Goal: Task Accomplishment & Management: Manage account settings

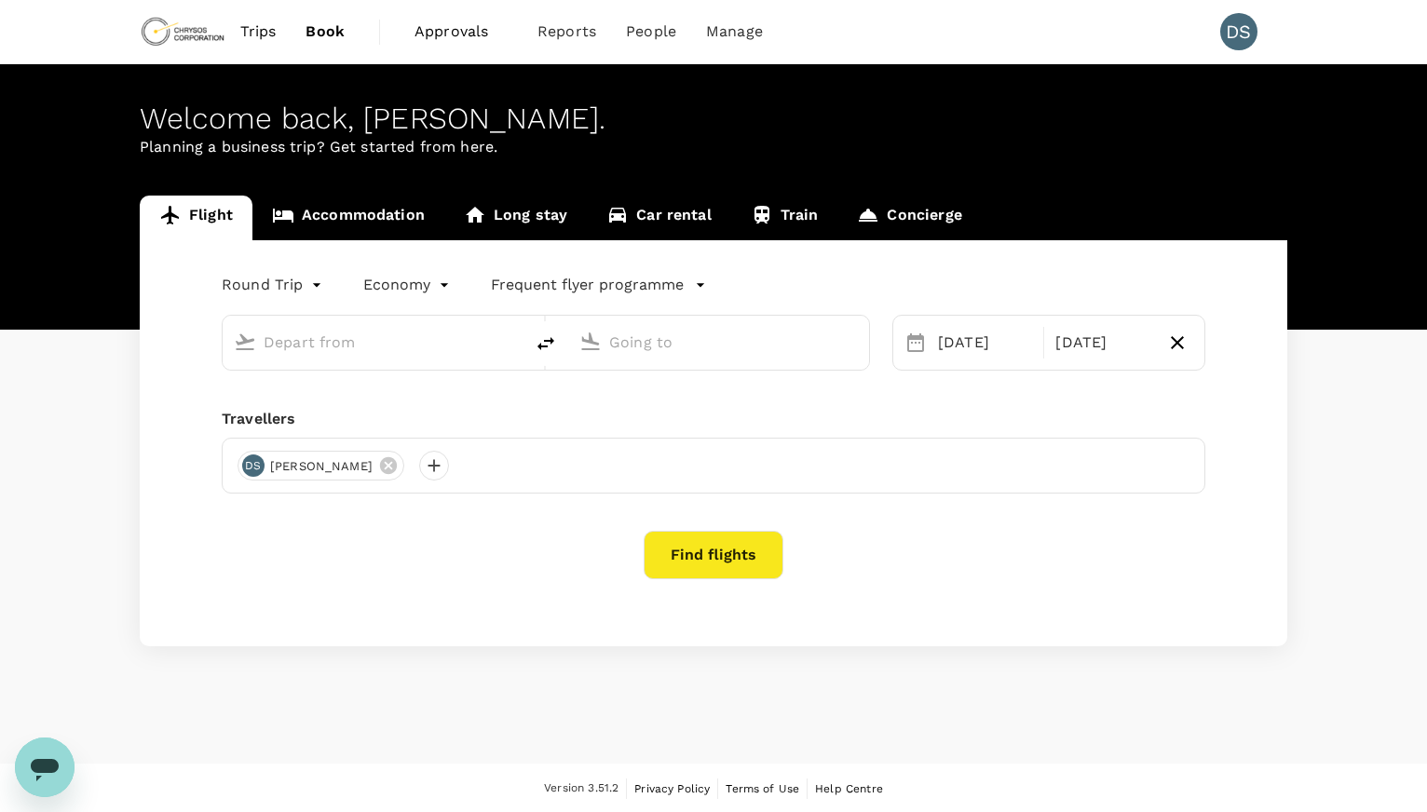
click at [457, 34] on span "Approvals" at bounding box center [460, 31] width 93 height 22
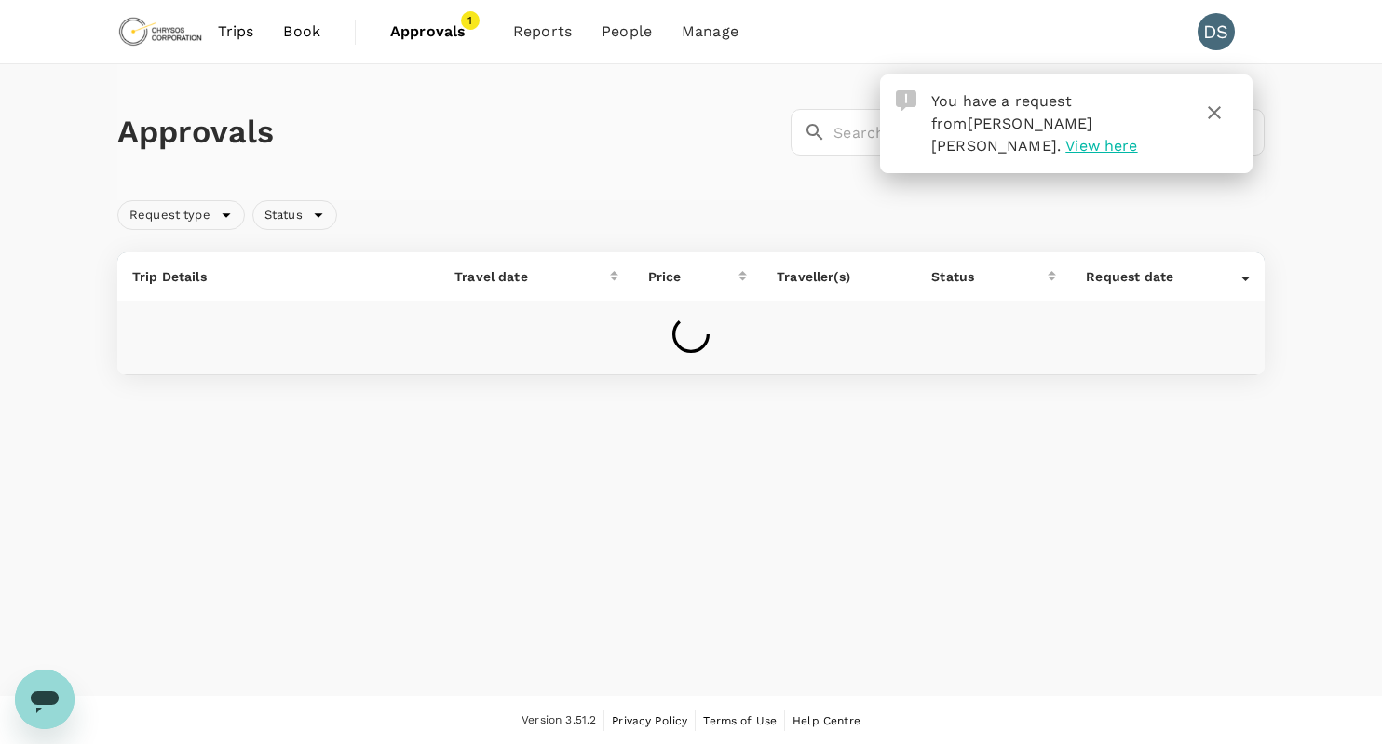
click at [1131, 137] on span "View here" at bounding box center [1101, 146] width 72 height 18
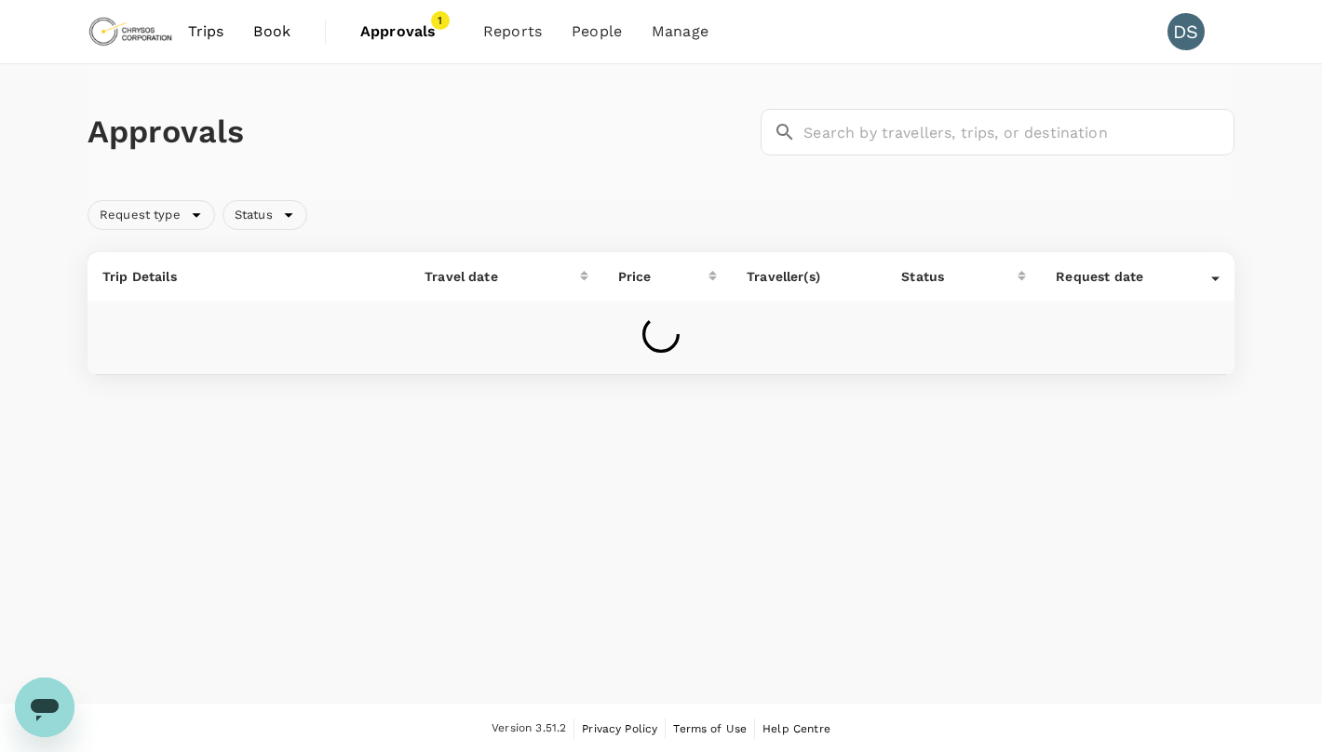
click at [407, 33] on span "Approvals" at bounding box center [406, 31] width 93 height 22
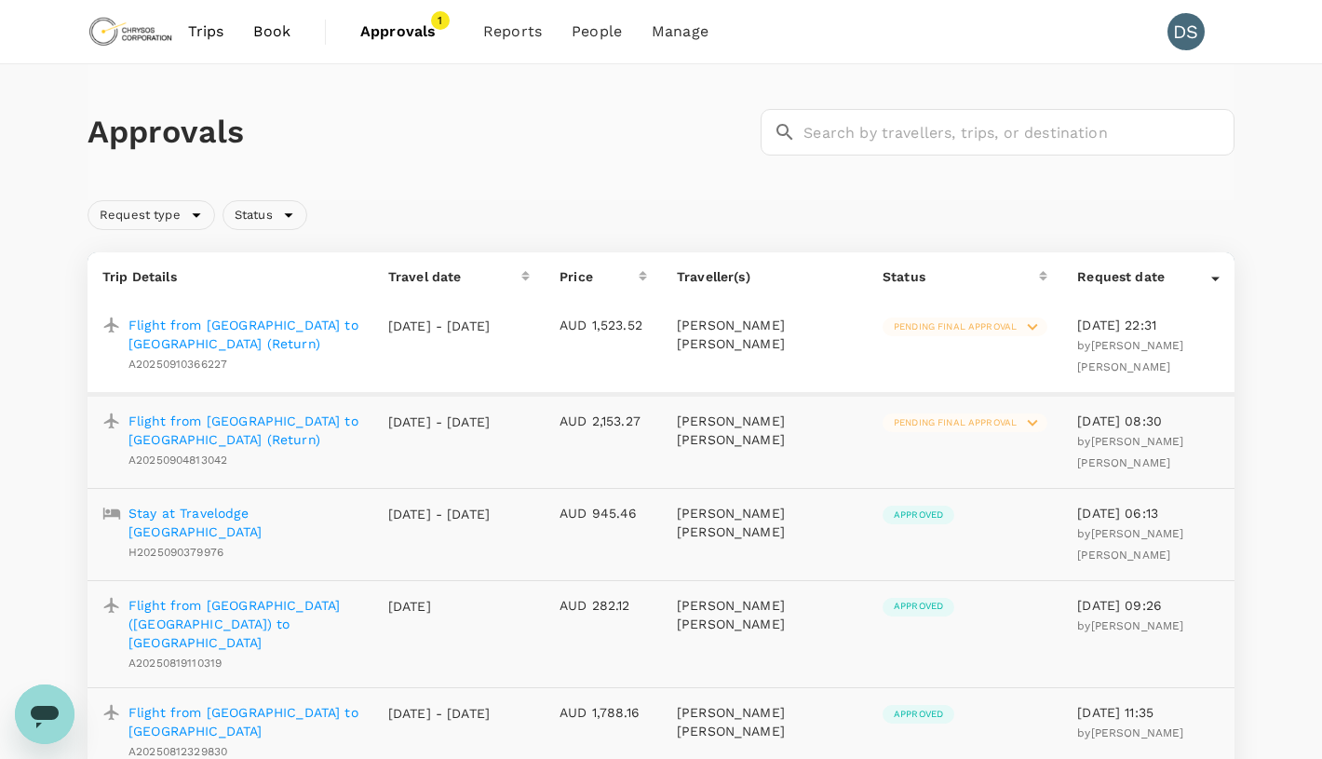
click at [264, 319] on p "Flight from Vancouver to Toronto (Return)" at bounding box center [244, 334] width 230 height 37
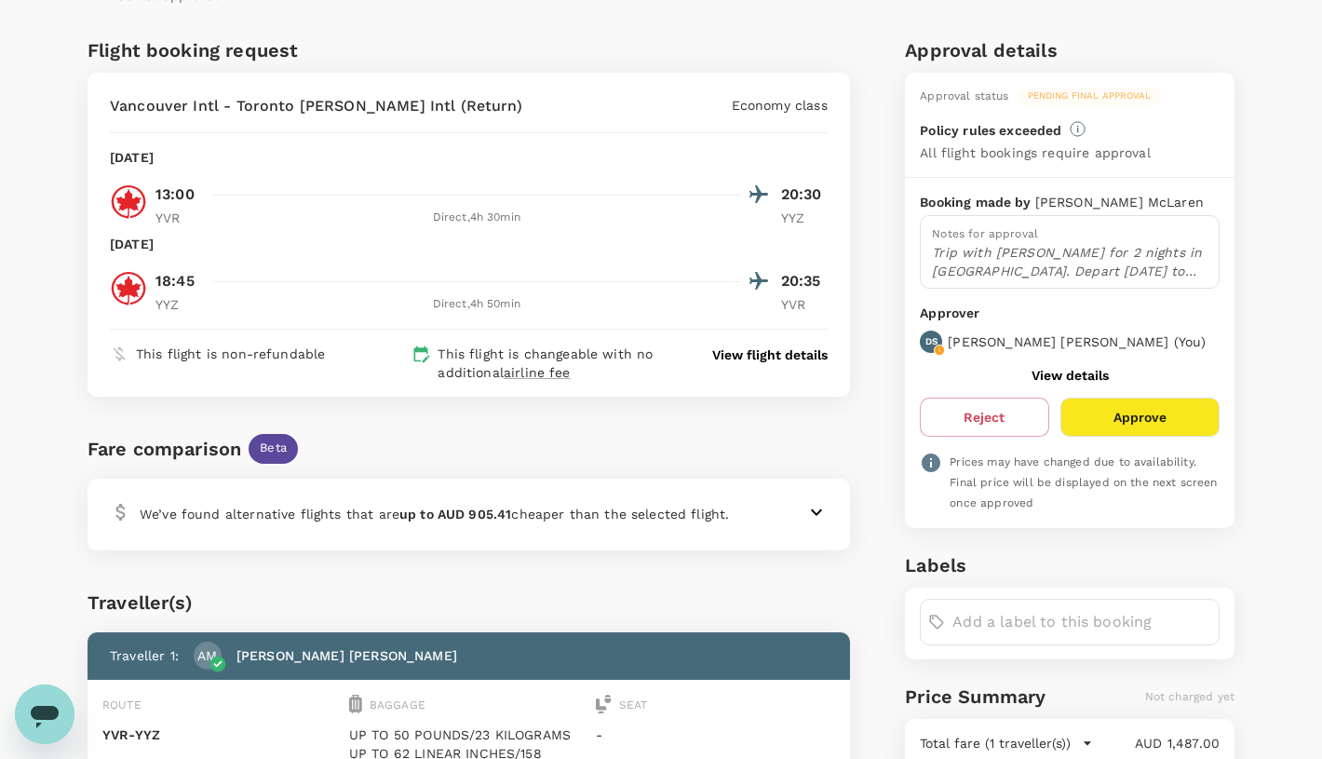
scroll to position [186, 0]
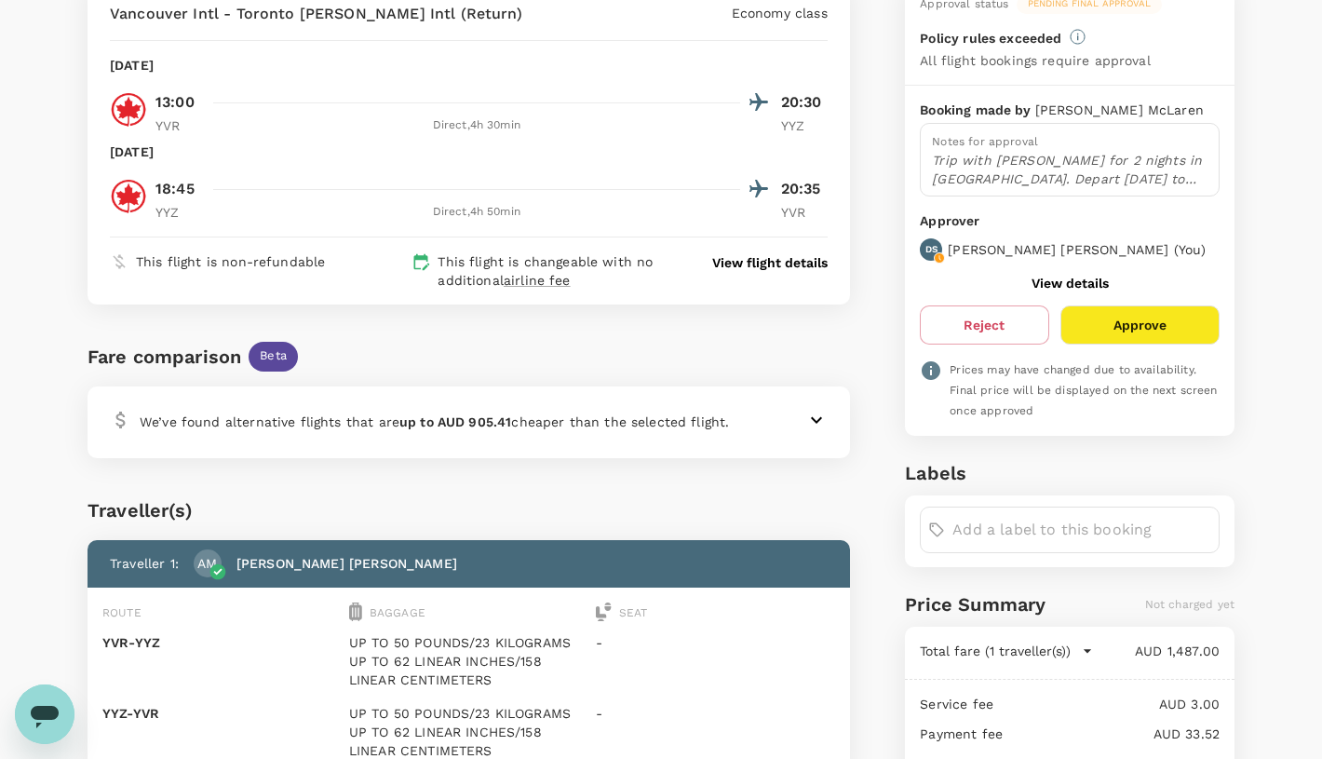
click at [805, 419] on icon at bounding box center [816, 420] width 22 height 22
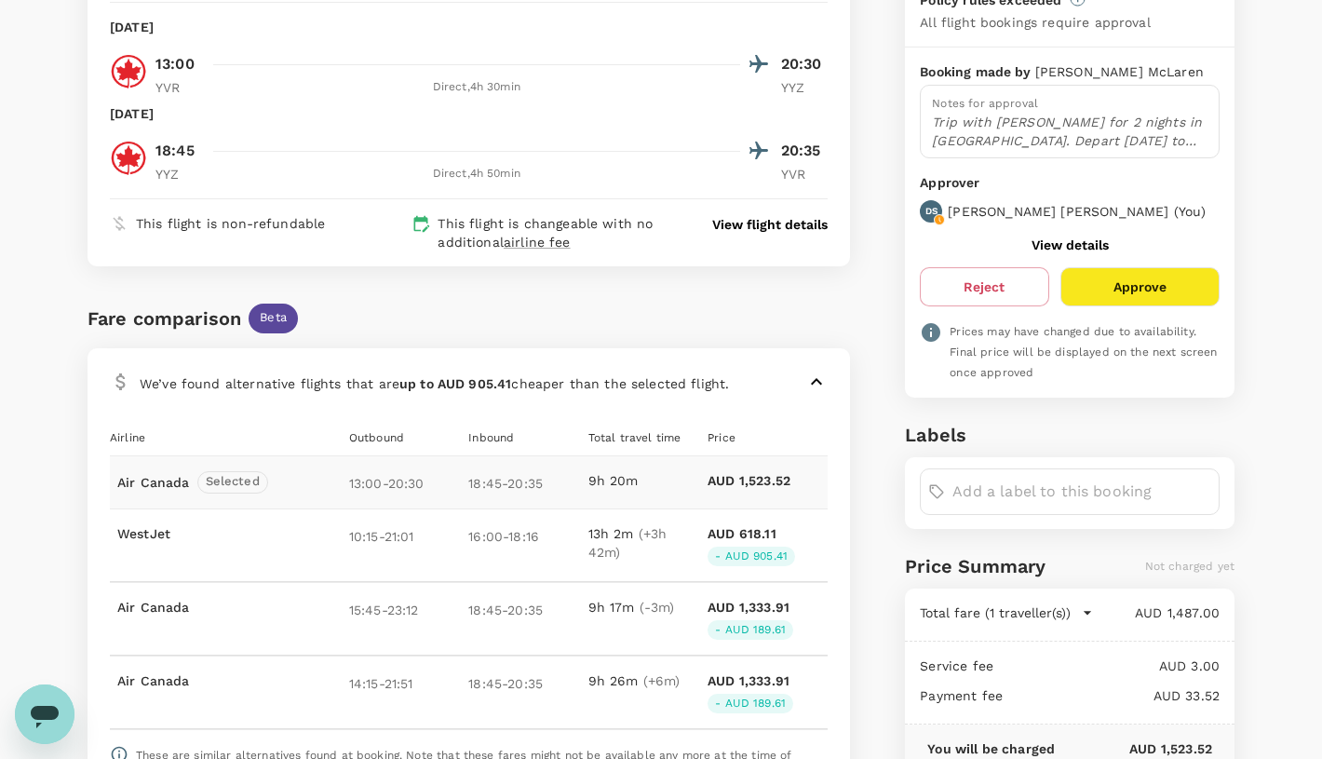
scroll to position [93, 0]
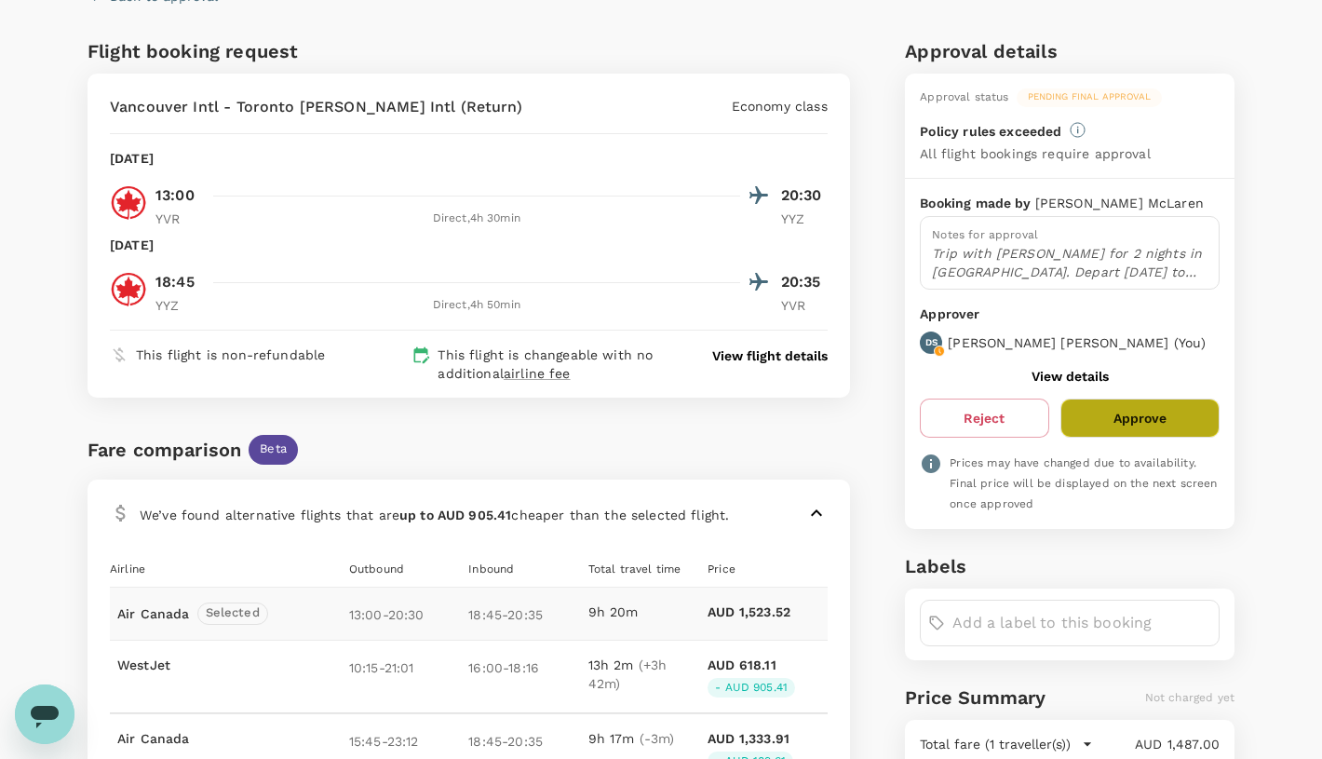
click at [1129, 410] on button "Approve" at bounding box center [1140, 418] width 159 height 39
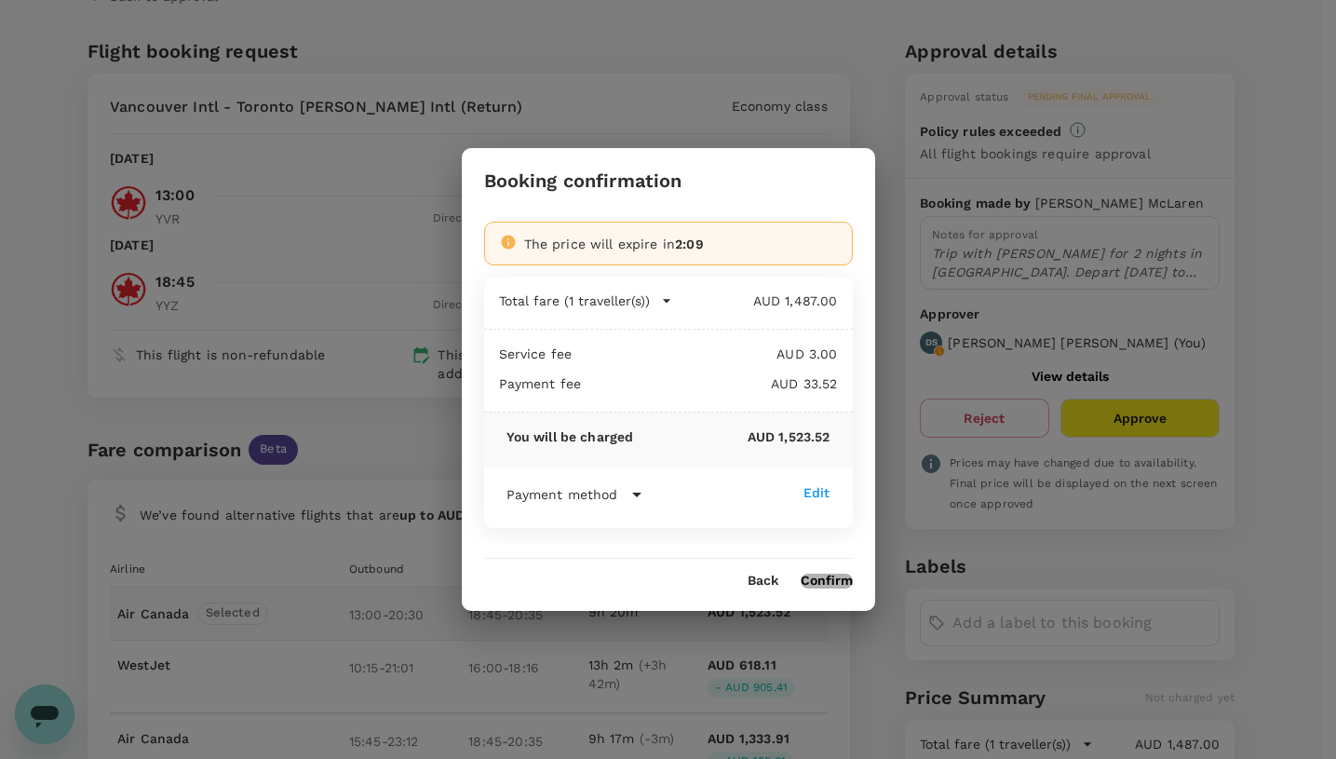
click at [837, 575] on button "Confirm" at bounding box center [827, 581] width 52 height 15
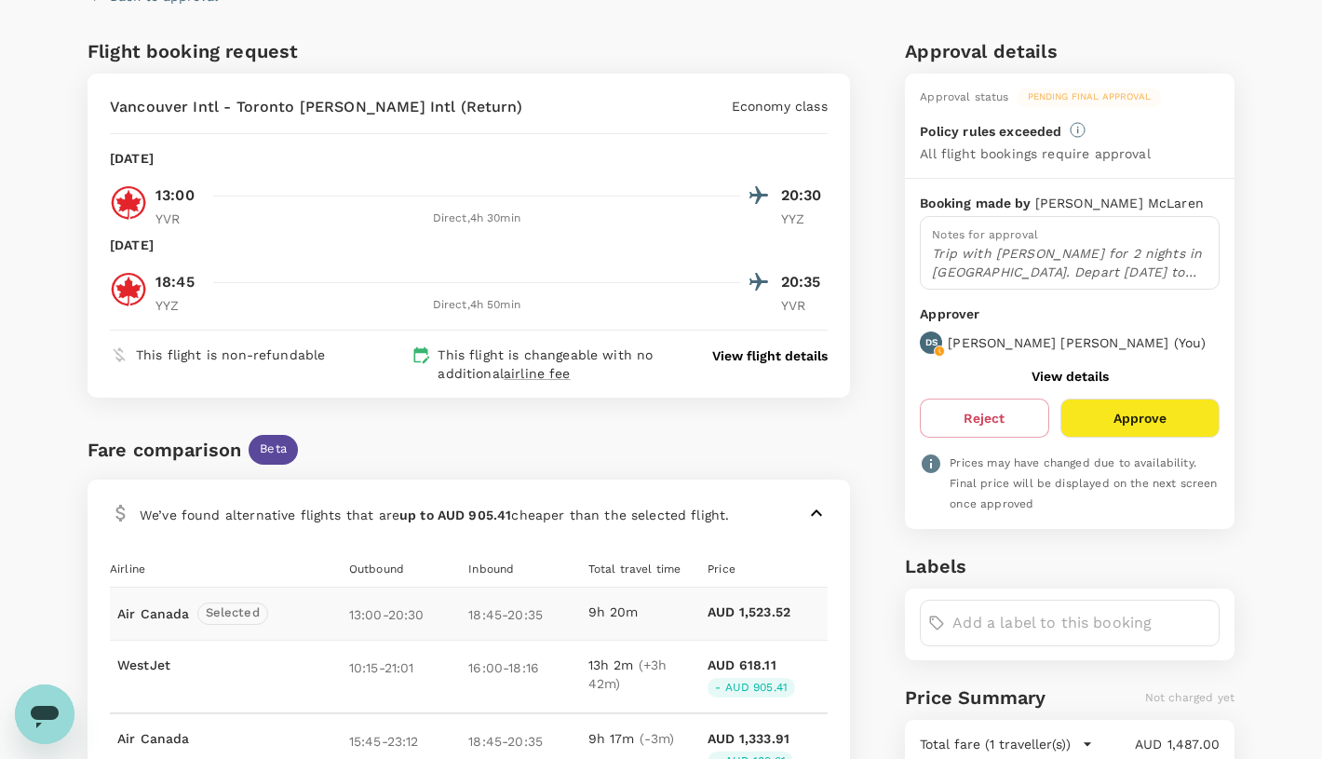
scroll to position [2, 0]
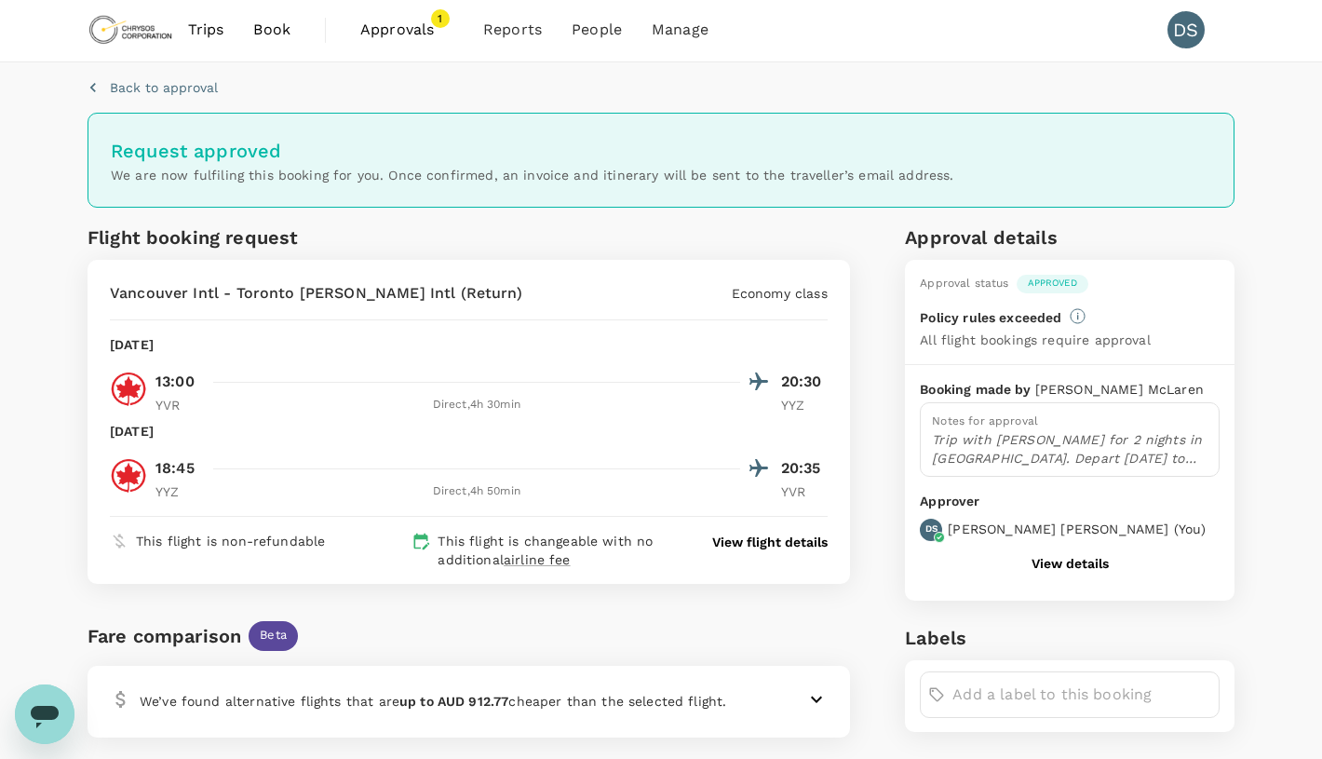
click at [399, 23] on span "Approvals" at bounding box center [406, 30] width 93 height 22
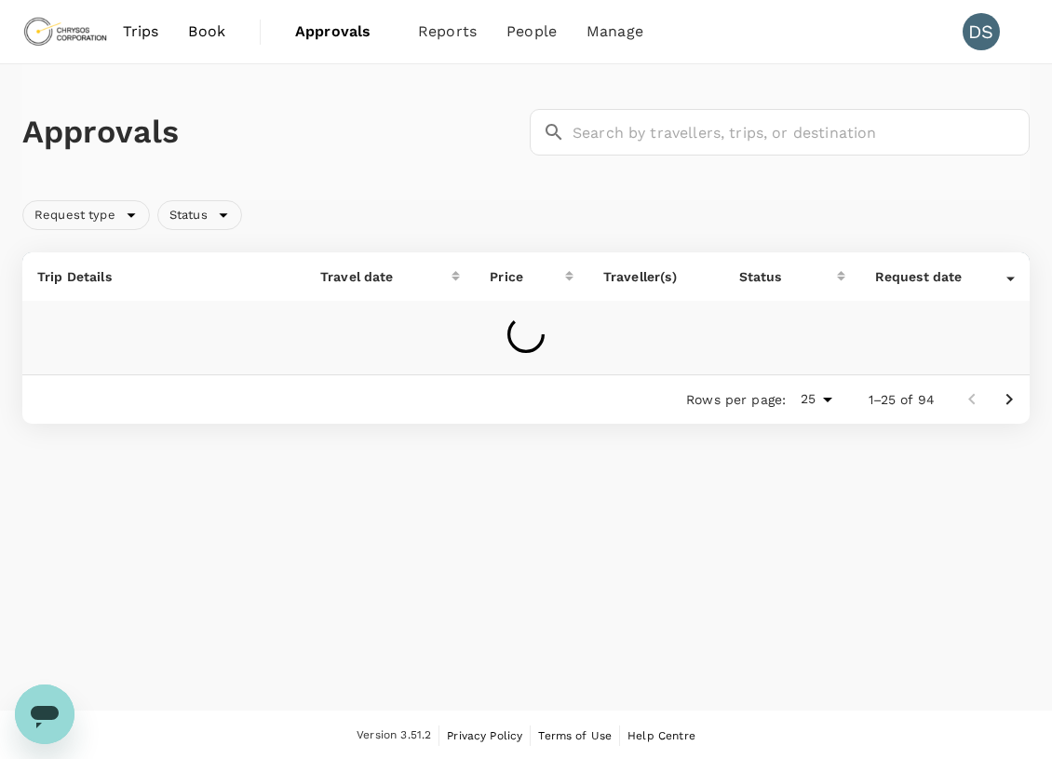
click at [0, 171] on html "Trips Book Approvals 0 Reports People Manage DS Approvals ​ ​ Request type Stat…" at bounding box center [526, 380] width 1052 height 761
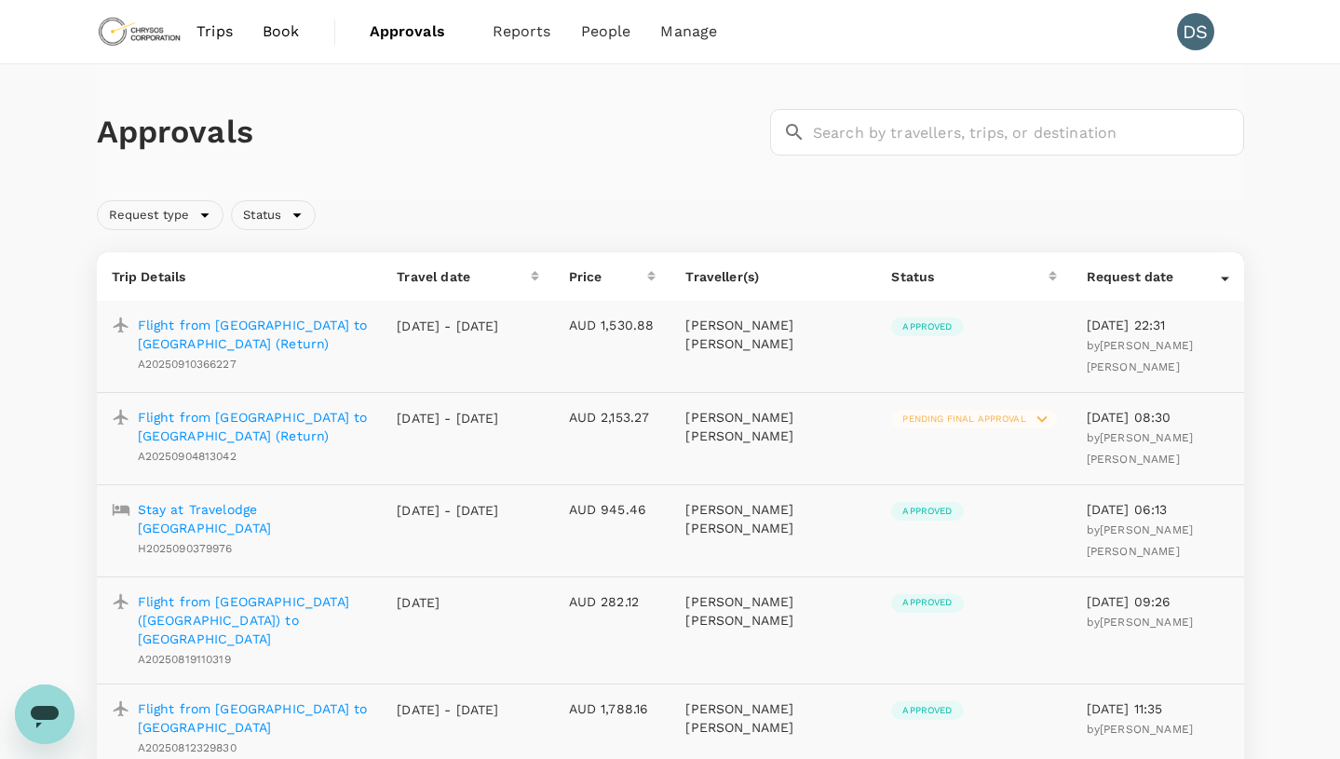
click at [924, 418] on span "Pending final approval" at bounding box center [963, 419] width 145 height 13
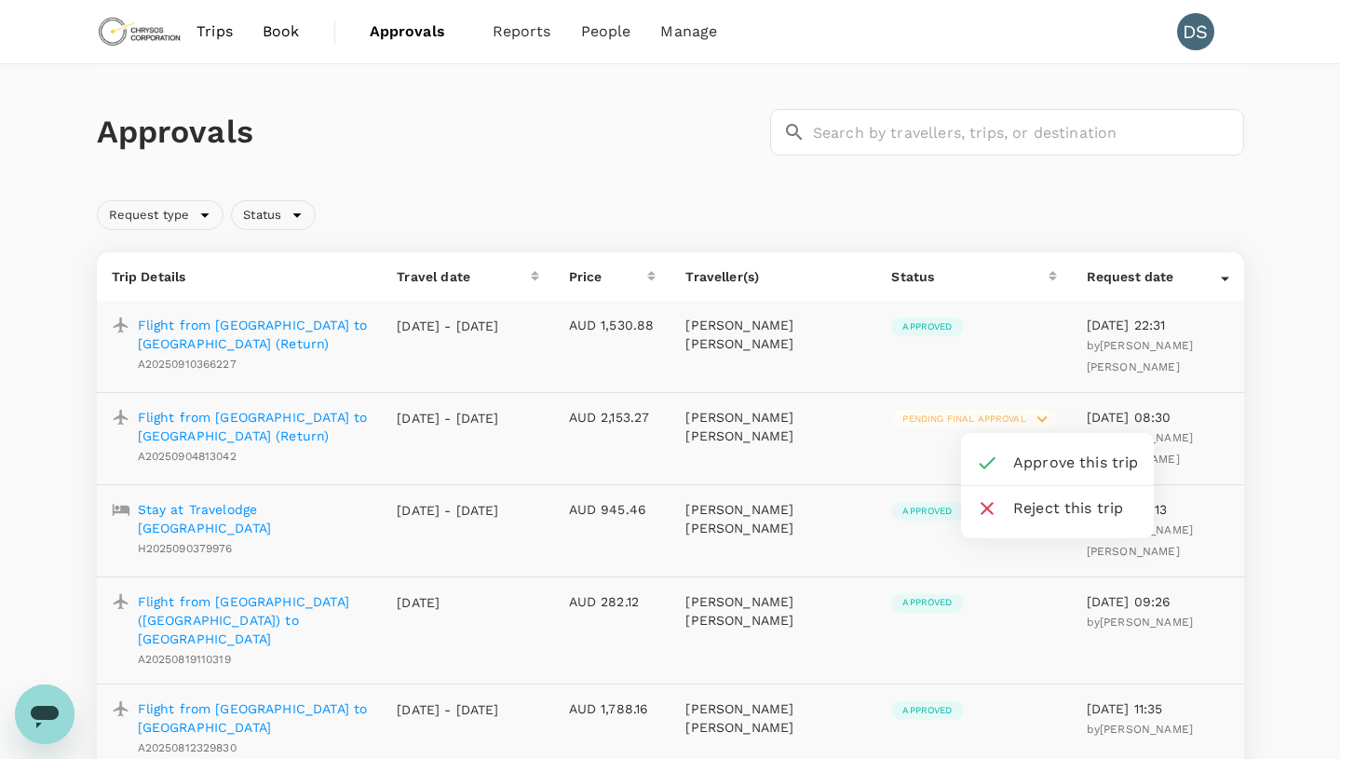
click at [273, 415] on div at bounding box center [677, 379] width 1354 height 759
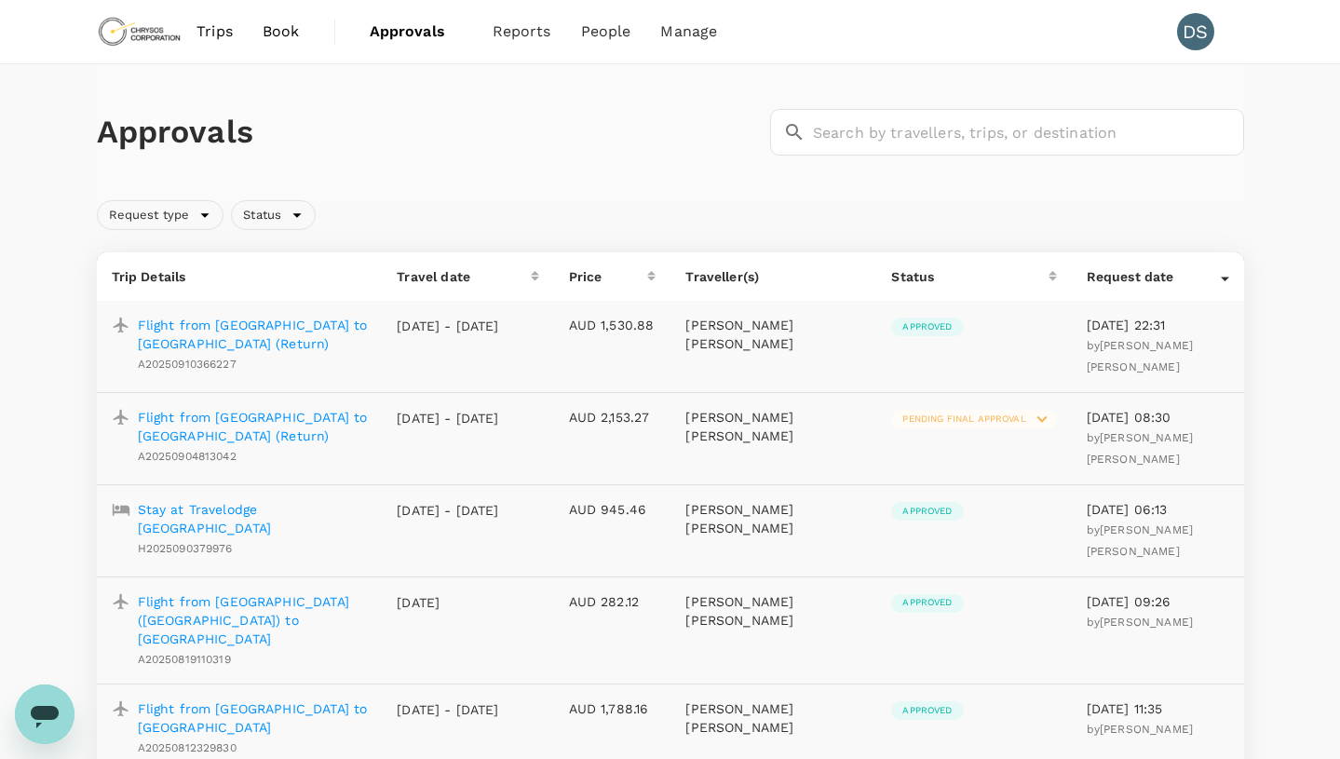
click at [265, 418] on p "Flight from Vancouver to Thunder Bay (Return)" at bounding box center [253, 426] width 230 height 37
